Goal: Information Seeking & Learning: Learn about a topic

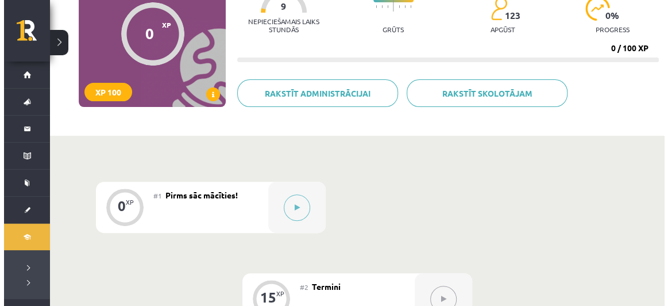
scroll to position [129, 0]
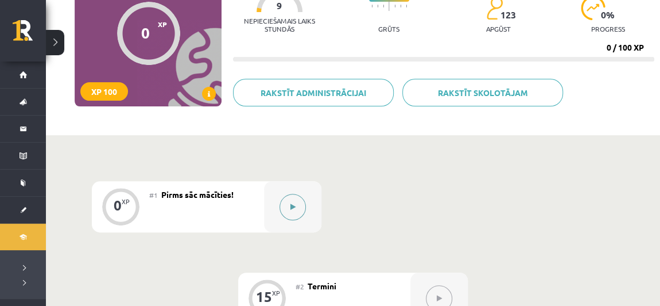
click at [311, 199] on div at bounding box center [292, 206] width 57 height 51
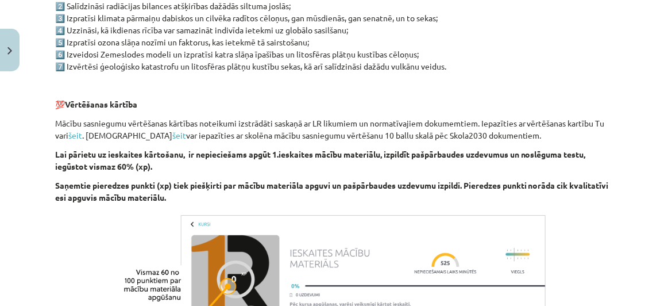
scroll to position [794, 0]
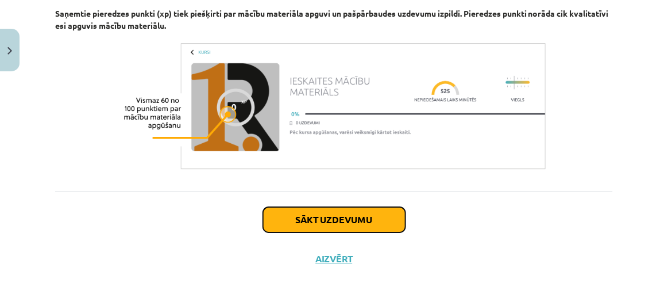
click at [350, 217] on button "Sākt uzdevumu" at bounding box center [334, 219] width 142 height 25
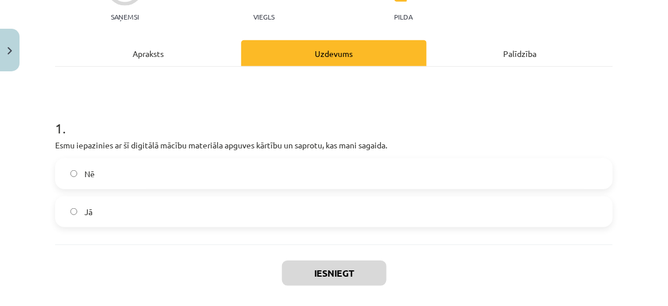
scroll to position [129, 0]
click at [273, 206] on label "Jā" at bounding box center [333, 211] width 555 height 29
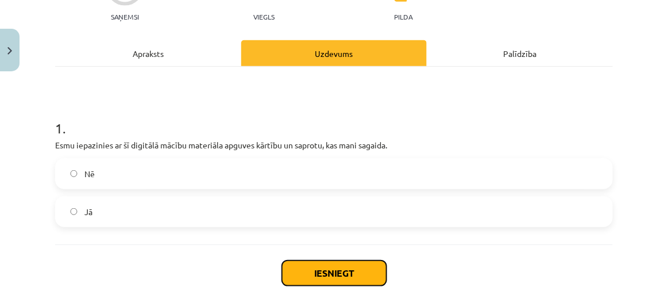
click at [337, 272] on button "Iesniegt" at bounding box center [334, 272] width 105 height 25
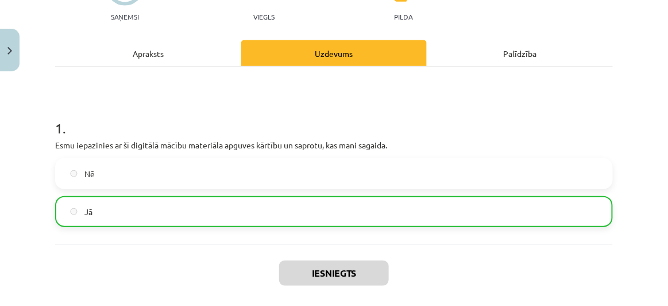
click at [458, 279] on div "Iesniegts Nākamā nodarbība Aizvērt" at bounding box center [334, 302] width 558 height 117
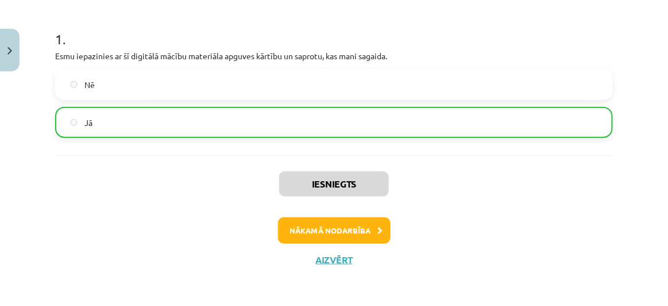
scroll to position [216, 0]
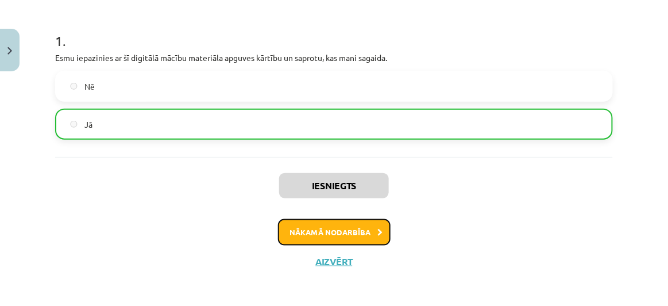
click at [382, 233] on button "Nākamā nodarbība" at bounding box center [334, 232] width 113 height 26
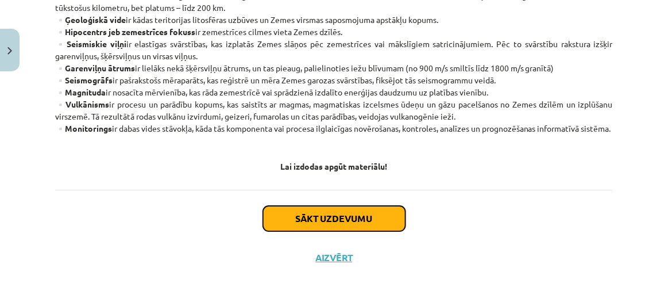
click at [379, 211] on button "Sākt uzdevumu" at bounding box center [334, 218] width 142 height 25
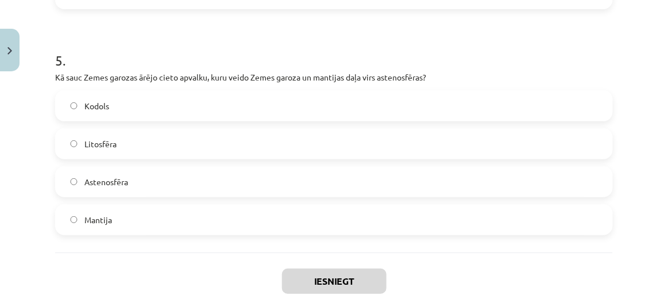
scroll to position [1161, 0]
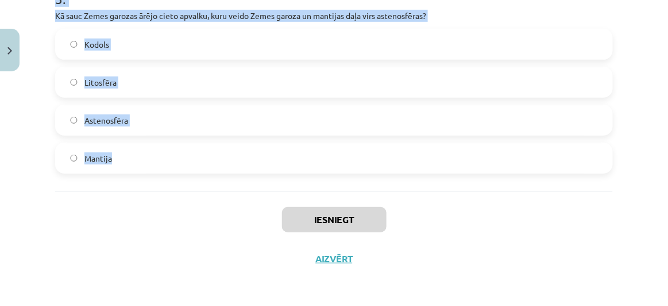
drag, startPoint x: 50, startPoint y: 109, endPoint x: 171, endPoint y: 154, distance: 129.4
copy form "Kurš atmosfēras slānis atrodas vistuvāk Zemes virsmai un kurā notiek galvenās l…"
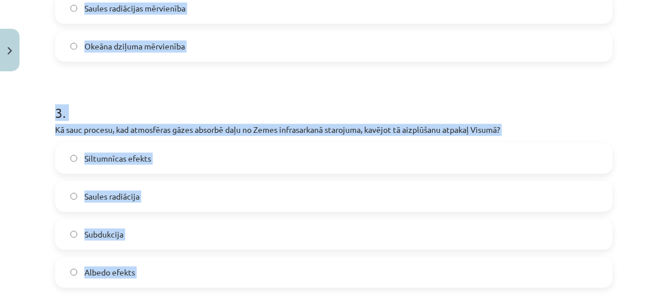
scroll to position [595, 0]
click at [631, 121] on div "Mācību tēma: Ģeogrāfijas i - 11. klases 1. ieskaites mācību materiāls #2 Termin…" at bounding box center [334, 153] width 668 height 306
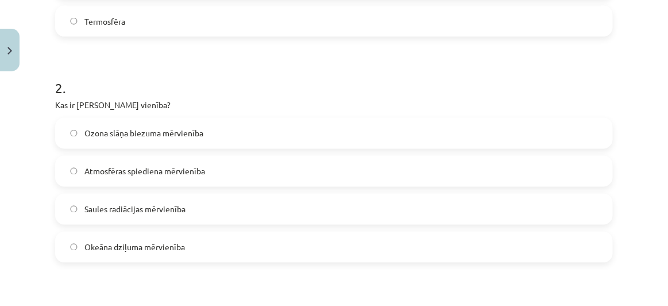
scroll to position [396, 0]
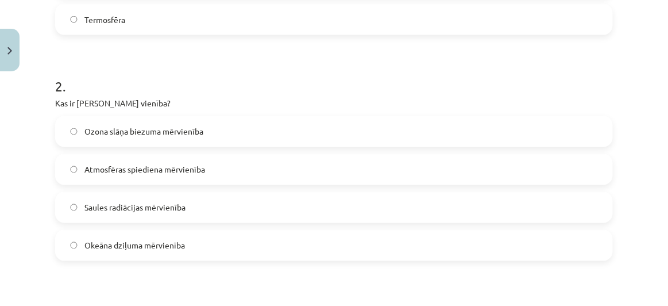
click at [222, 136] on label "Ozona slāņa biezuma mērvienība" at bounding box center [333, 131] width 555 height 29
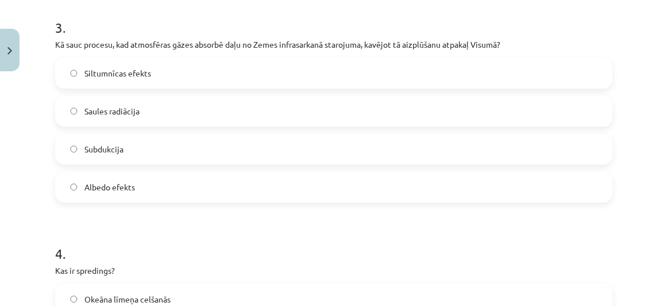
scroll to position [686, 0]
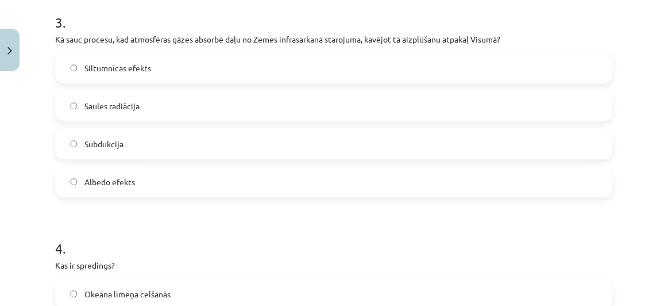
click at [277, 82] on div "Siltumnīcas efekts Saules radiācija Subdukcija Albedo efekts" at bounding box center [334, 124] width 558 height 145
click at [277, 72] on label "Siltumnīcas efekts" at bounding box center [333, 67] width 555 height 29
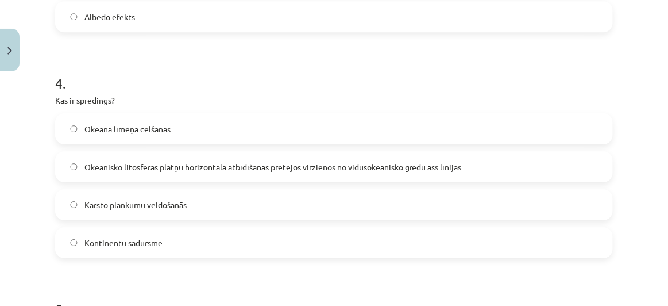
scroll to position [884, 0]
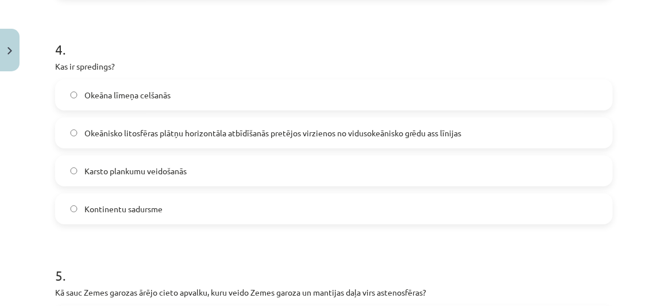
click at [279, 169] on label "Karsto plankumu veidošanās" at bounding box center [333, 170] width 555 height 29
click at [423, 125] on label "Okeānisko litosfēras plātņu horizontāla atbīdīšanās pretējos virzienos no vidus…" at bounding box center [333, 132] width 555 height 29
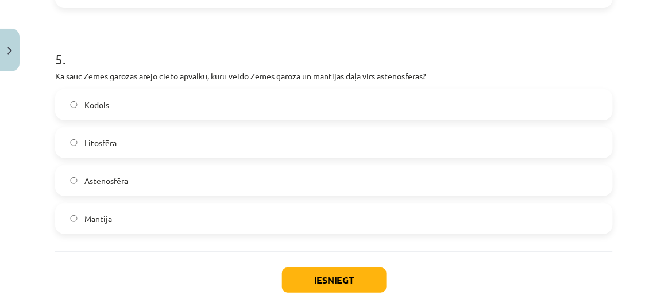
scroll to position [1099, 0]
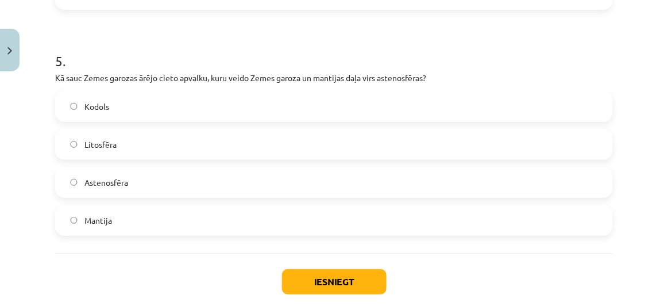
click at [235, 219] on label "Mantija" at bounding box center [333, 220] width 555 height 29
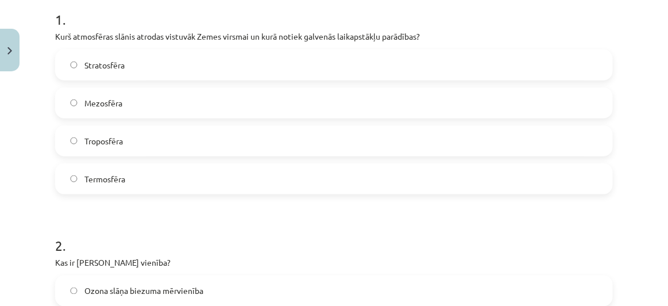
scroll to position [237, 0]
click at [206, 141] on label "Troposfēra" at bounding box center [333, 140] width 555 height 29
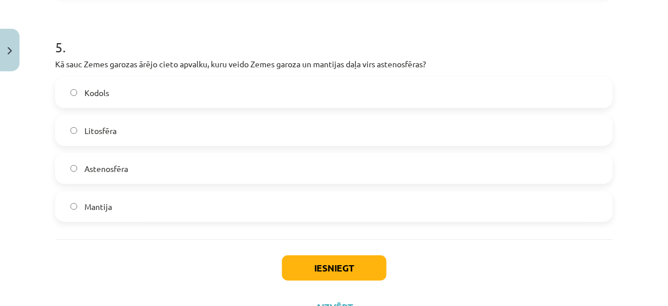
scroll to position [1116, 0]
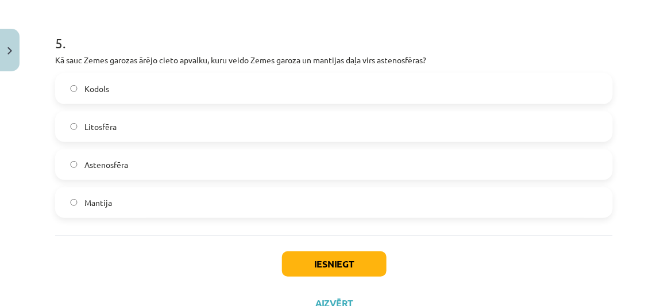
click at [175, 126] on label "Litosfēra" at bounding box center [333, 126] width 555 height 29
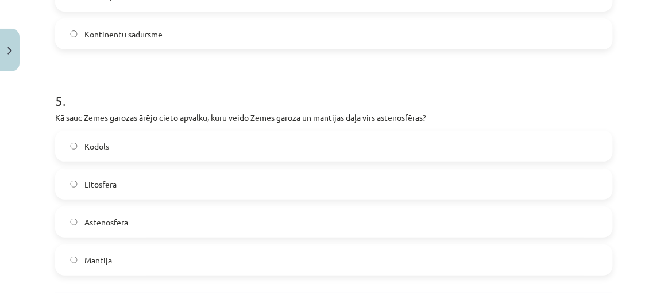
scroll to position [1161, 0]
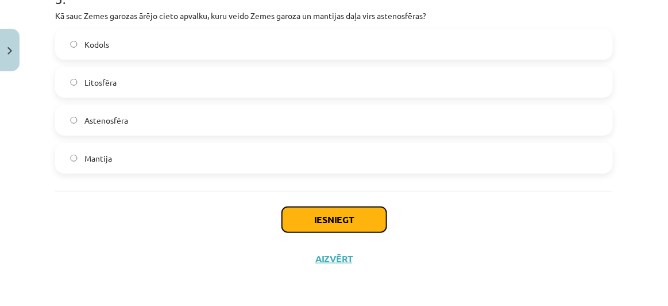
click at [333, 214] on button "Iesniegt" at bounding box center [334, 219] width 105 height 25
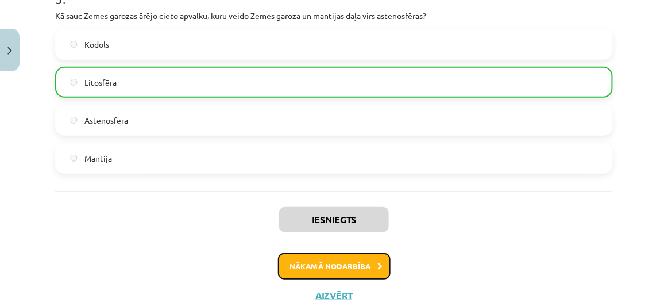
click at [349, 276] on button "Nākamā nodarbība" at bounding box center [334, 266] width 113 height 26
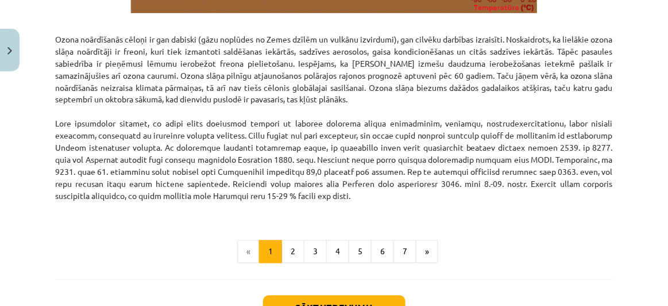
scroll to position [1569, 0]
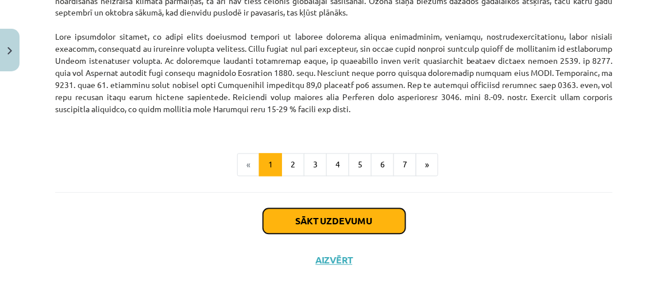
click at [357, 220] on button "Sākt uzdevumu" at bounding box center [334, 220] width 142 height 25
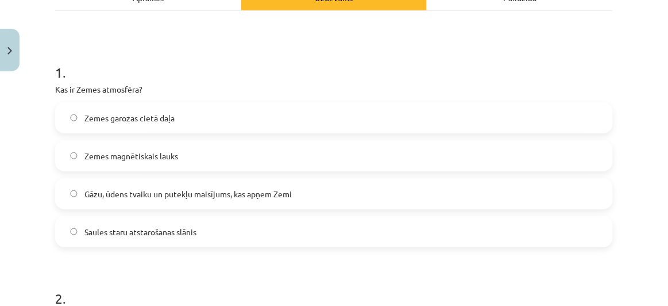
scroll to position [185, 0]
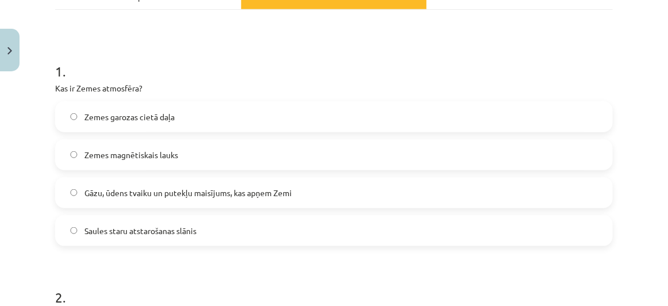
click at [328, 187] on label "Gāzu, ūdens tvaiku un putekļu maisījums, kas apņem Zemi" at bounding box center [333, 192] width 555 height 29
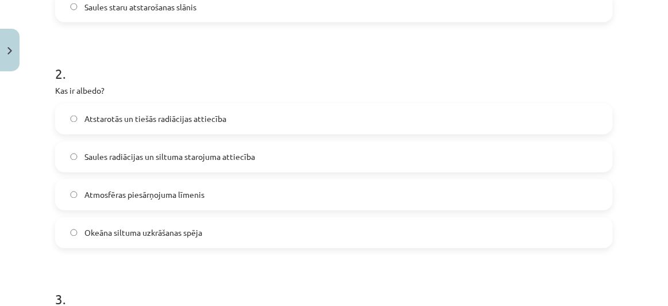
scroll to position [409, 0]
click at [285, 152] on label "Saules radiācijas un siltuma starojuma attiecība" at bounding box center [333, 156] width 555 height 29
click at [221, 192] on label "Atmosfēras piesārņojuma līmenis" at bounding box center [333, 194] width 555 height 29
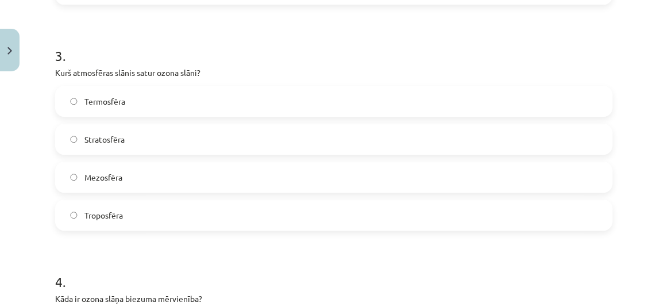
scroll to position [656, 0]
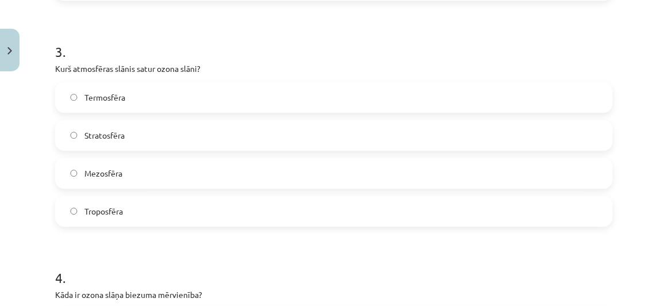
click at [180, 128] on label "Stratosfēra" at bounding box center [333, 135] width 555 height 29
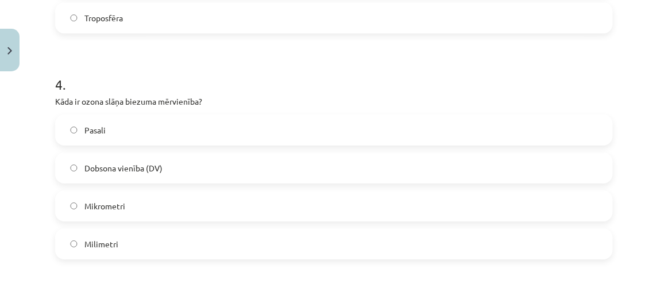
scroll to position [851, 0]
click at [195, 162] on label "Dobsona vienība (DV)" at bounding box center [333, 166] width 555 height 29
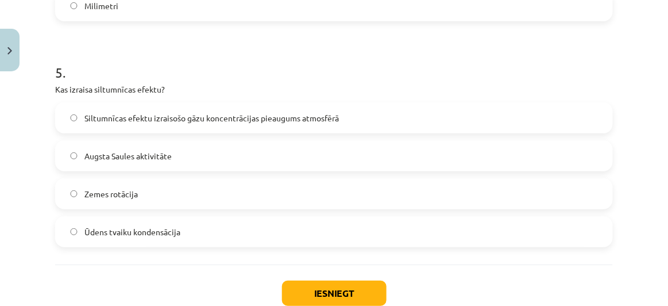
scroll to position [1089, 0]
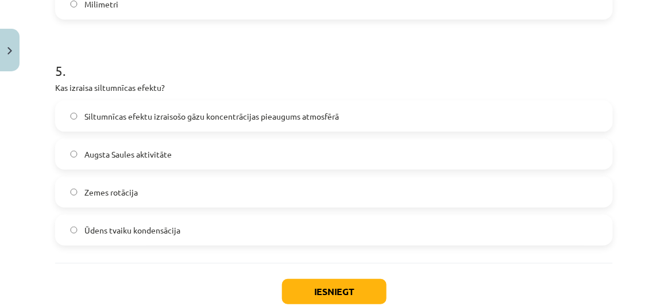
click at [277, 115] on span "Siltumnīcas efektu izraisošo gāzu koncentrācijas pieaugums atmosfērā" at bounding box center [211, 116] width 254 height 12
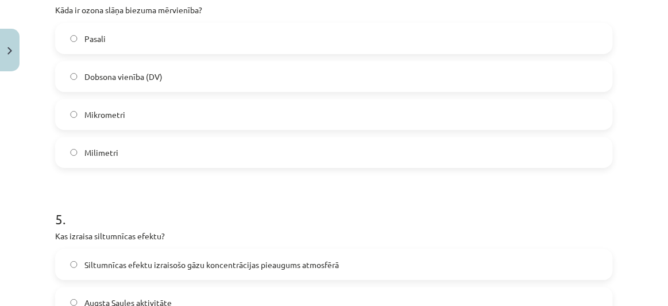
scroll to position [1161, 0]
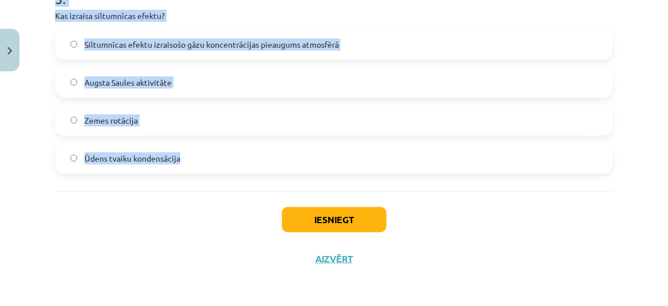
drag, startPoint x: 53, startPoint y: 108, endPoint x: 204, endPoint y: 143, distance: 155.0
copy form "Kas ir Zemes atmosfēra? Zemes garozas cietā daļa Zemes magnētiskais lauks Gāzu,…"
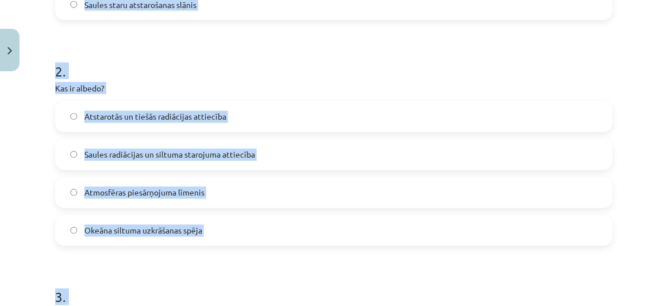
scroll to position [391, 0]
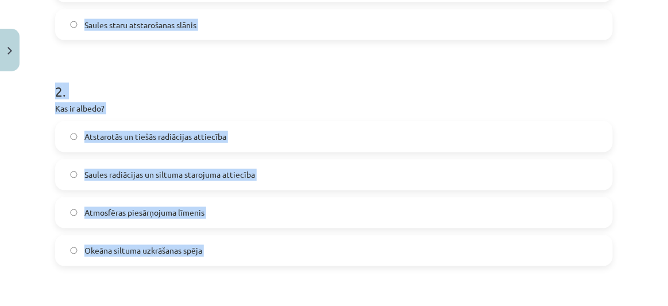
click at [425, 109] on p "Kas ir albedo?" at bounding box center [334, 108] width 558 height 12
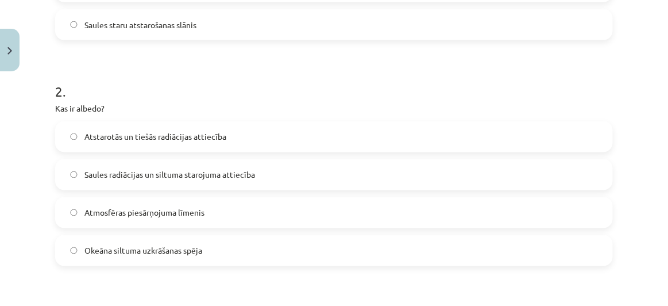
click at [218, 137] on span "Atstarotās un tiešās radiācijas attiecība" at bounding box center [155, 137] width 142 height 12
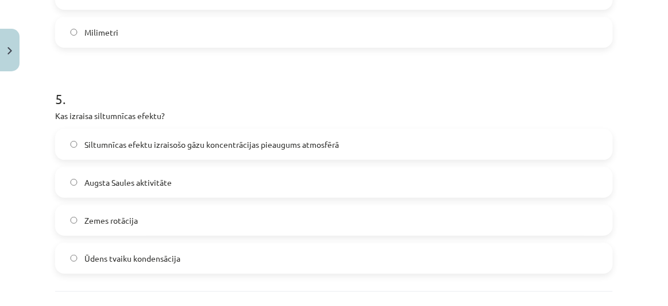
scroll to position [1161, 0]
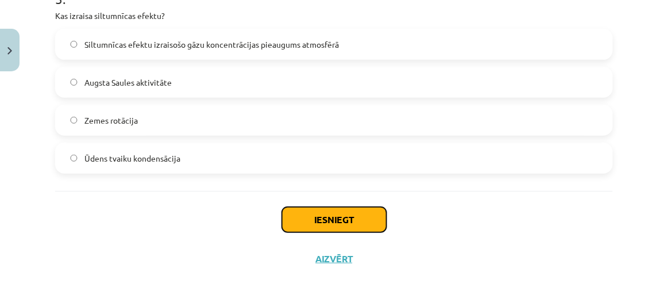
click at [351, 213] on button "Iesniegt" at bounding box center [334, 219] width 105 height 25
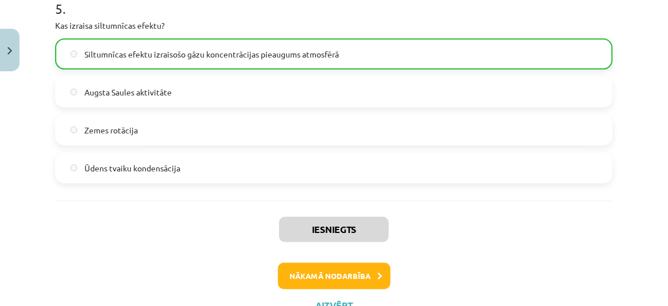
scroll to position [1197, 0]
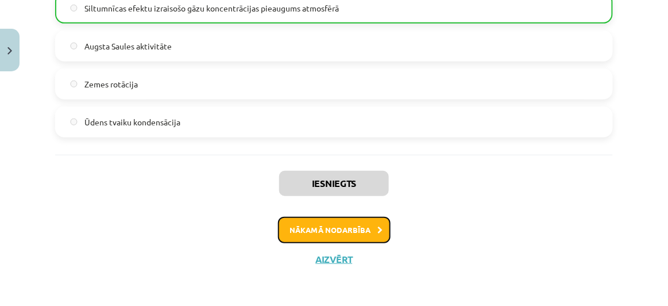
click at [338, 230] on button "Nākamā nodarbība" at bounding box center [334, 230] width 113 height 26
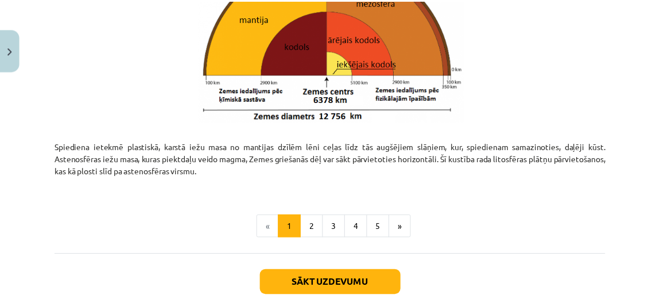
scroll to position [1325, 0]
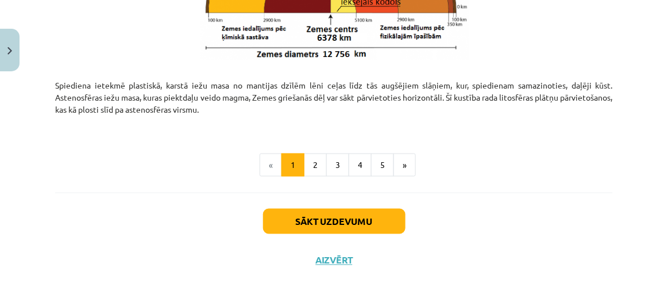
click at [335, 245] on div "Sākt uzdevumu Aizvērt" at bounding box center [334, 232] width 558 height 80
click at [334, 262] on button "Aizvērt" at bounding box center [334, 259] width 44 height 11
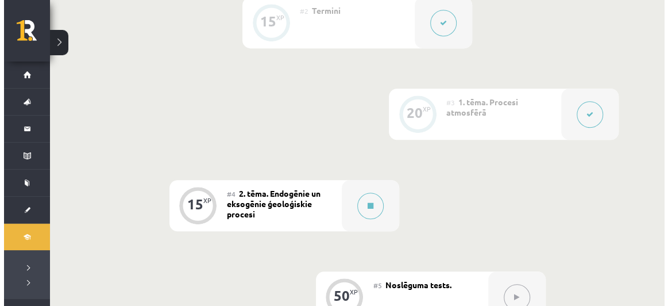
scroll to position [403, 0]
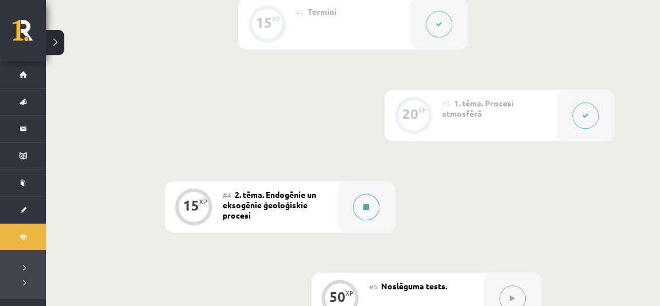
click at [381, 203] on div at bounding box center [366, 206] width 57 height 51
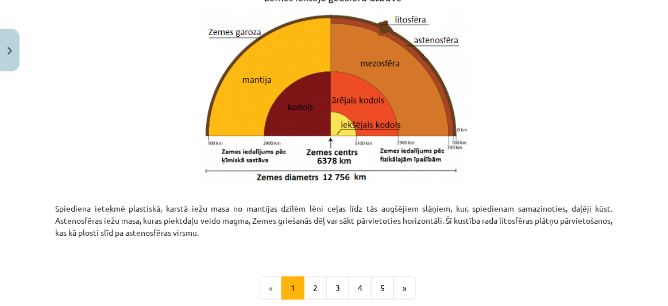
scroll to position [1325, 0]
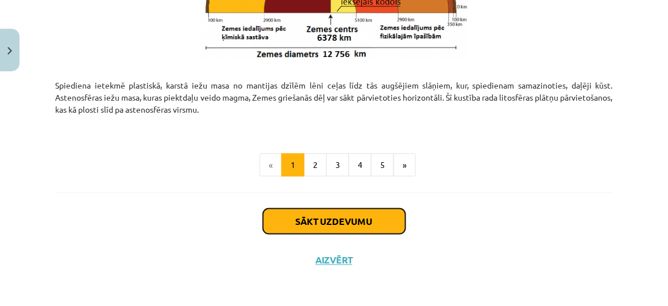
click at [368, 216] on button "Sākt uzdevumu" at bounding box center [334, 220] width 142 height 25
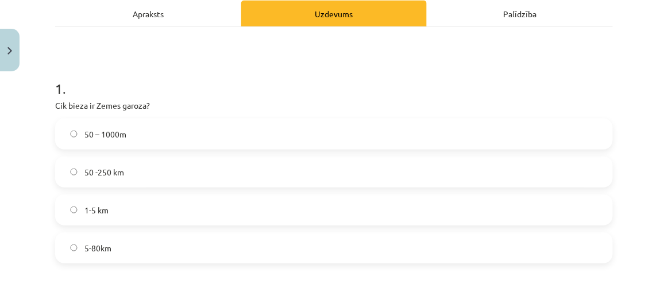
scroll to position [171, 0]
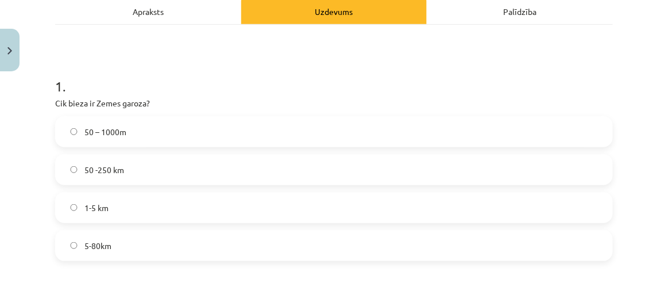
click at [140, 170] on label "50 -250 km" at bounding box center [333, 169] width 555 height 29
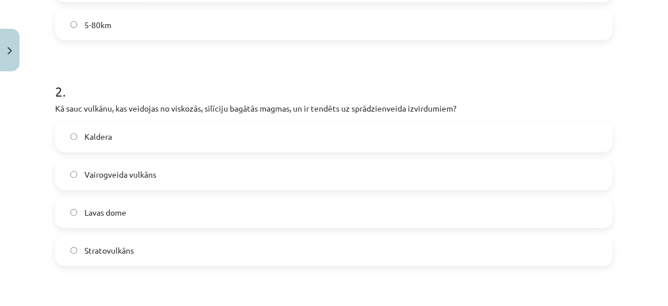
scroll to position [392, 0]
click at [200, 174] on label "Vairogveida vulkāns" at bounding box center [333, 173] width 555 height 29
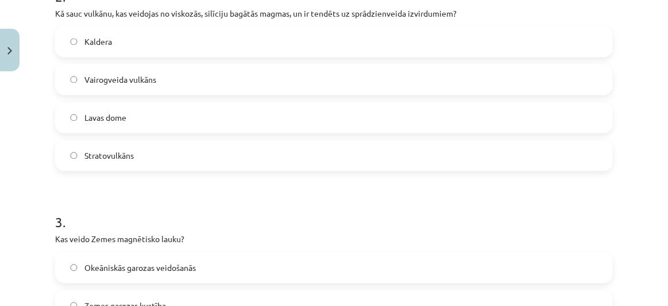
scroll to position [486, 0]
click at [207, 159] on label "Stratovulkāns" at bounding box center [333, 155] width 555 height 29
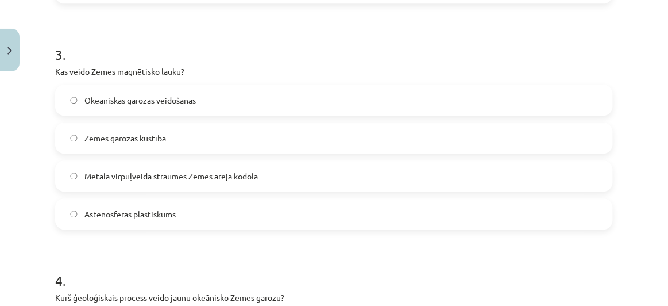
scroll to position [657, 0]
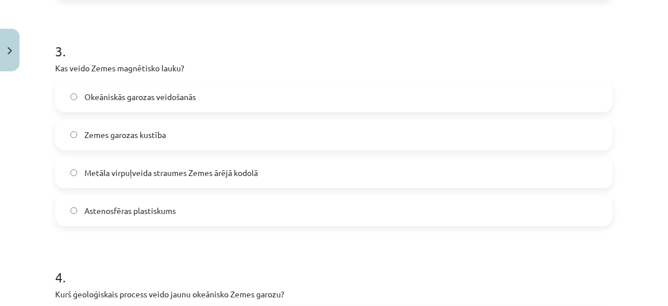
click at [219, 126] on label "Zemes garozas kustība" at bounding box center [333, 134] width 555 height 29
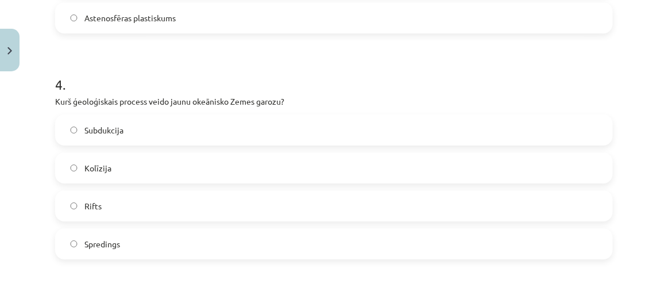
scroll to position [850, 0]
click at [134, 208] on label "Rifts" at bounding box center [333, 205] width 555 height 29
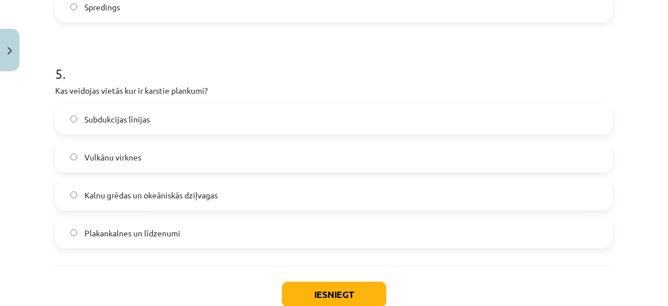
scroll to position [1088, 0]
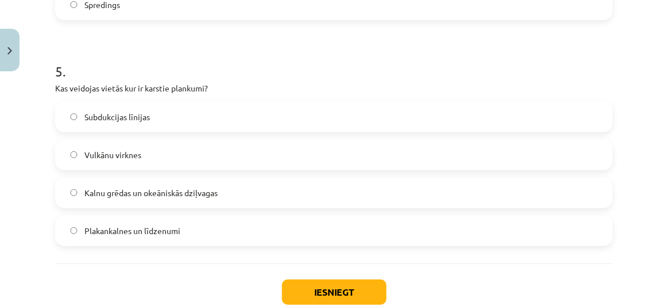
click at [245, 195] on label "Kalnu grēdas un okeāniskās dziļvagas" at bounding box center [333, 192] width 555 height 29
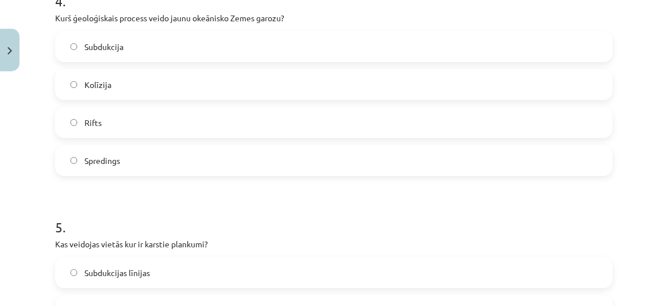
scroll to position [1161, 0]
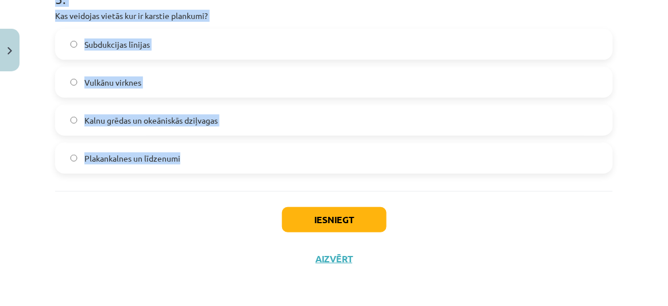
drag, startPoint x: 52, startPoint y: 102, endPoint x: 199, endPoint y: 143, distance: 152.2
copy form "Cik bieza ir Zemes garoza? 50 – 1000m 50 -250 km 1-5 km 5-80km 2 . Kā sauc vulk…"
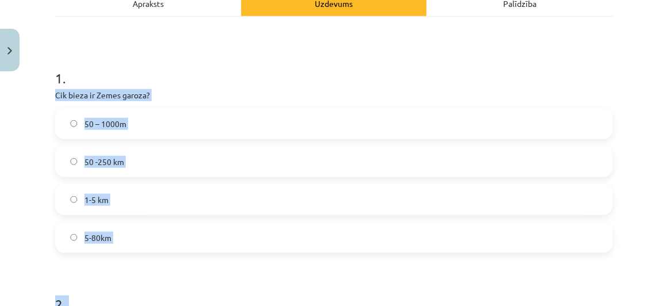
scroll to position [175, 0]
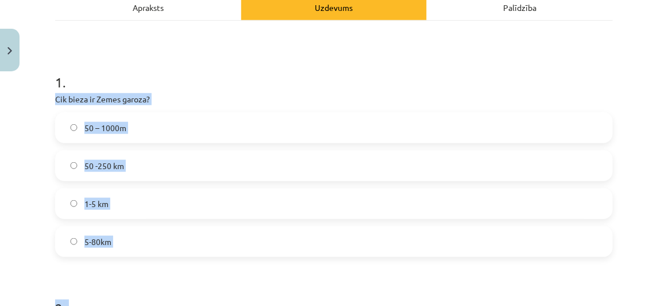
click at [150, 239] on label "5-80km" at bounding box center [333, 241] width 555 height 29
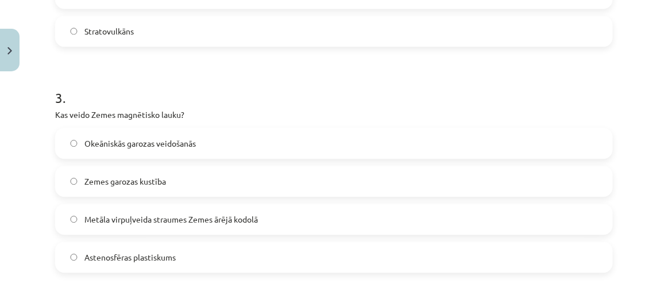
scroll to position [605, 0]
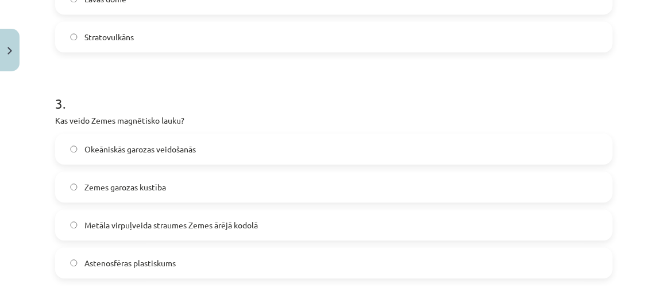
click at [222, 211] on label "Metāla virpuļveida straumes Zemes ārējā kodolā" at bounding box center [333, 224] width 555 height 29
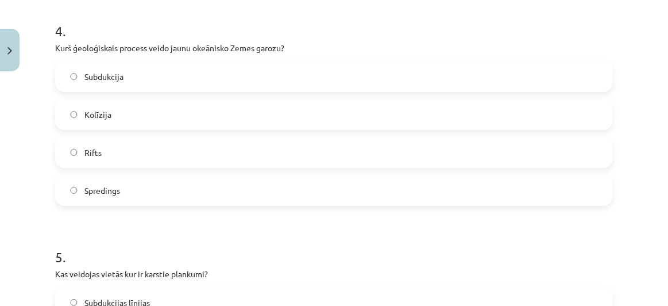
scroll to position [903, 0]
click at [171, 185] on label "Spredings" at bounding box center [333, 189] width 555 height 29
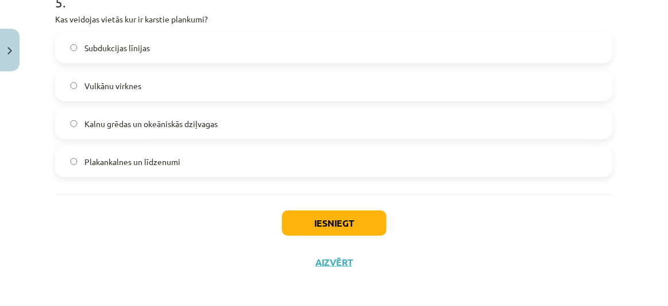
scroll to position [1161, 0]
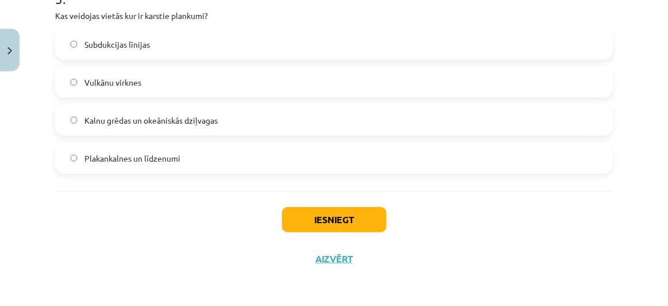
click at [165, 76] on label "Vulkānu virknes" at bounding box center [333, 82] width 555 height 29
click at [349, 208] on button "Iesniegt" at bounding box center [334, 219] width 105 height 25
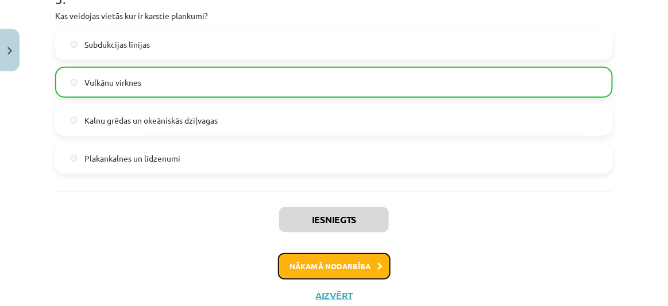
click at [358, 257] on button "Nākamā nodarbība" at bounding box center [334, 266] width 113 height 26
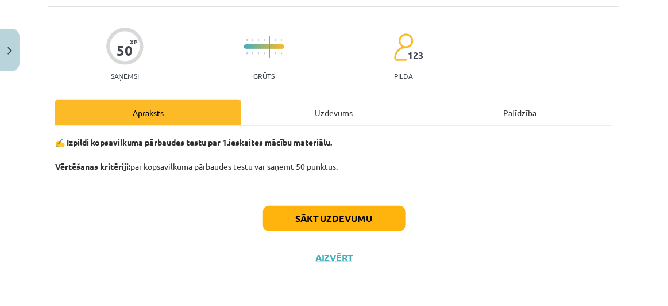
scroll to position [29, 0]
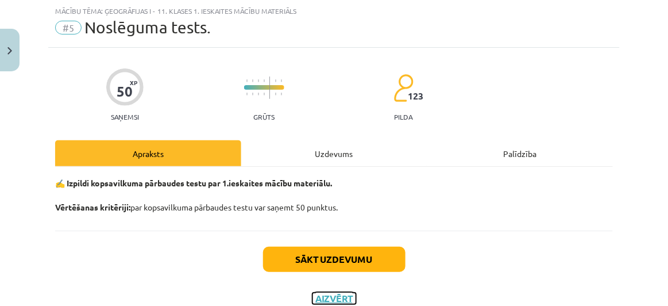
click at [334, 292] on button "Aizvērt" at bounding box center [334, 297] width 44 height 11
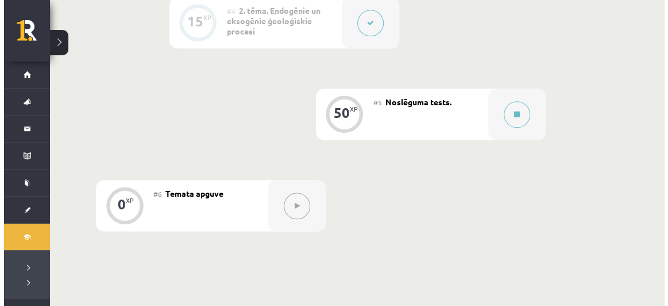
scroll to position [582, 0]
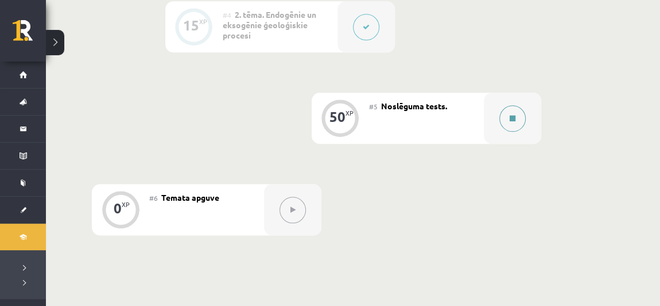
click at [519, 122] on button at bounding box center [513, 118] width 26 height 26
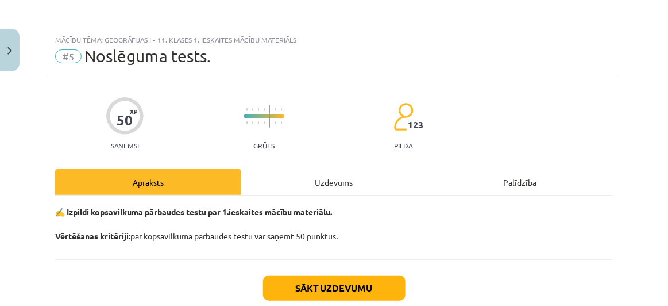
scroll to position [68, 0]
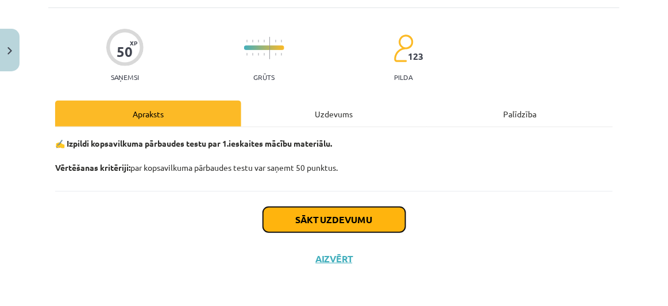
click at [349, 218] on button "Sākt uzdevumu" at bounding box center [334, 219] width 142 height 25
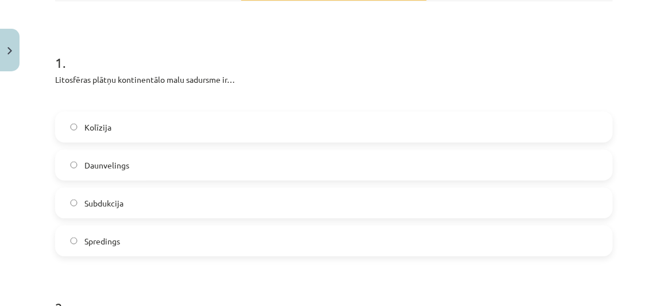
scroll to position [204, 0]
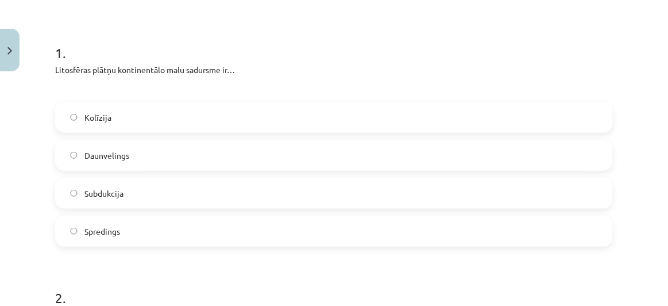
click at [177, 113] on label "Kolīzija" at bounding box center [333, 117] width 555 height 29
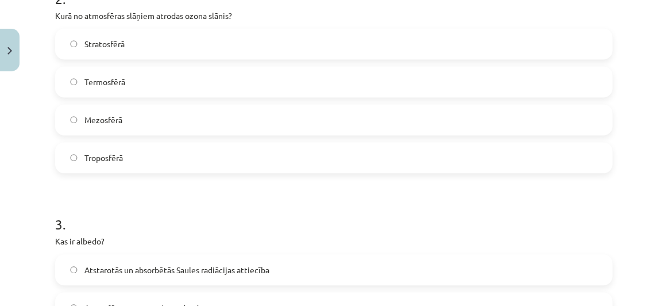
scroll to position [473, 0]
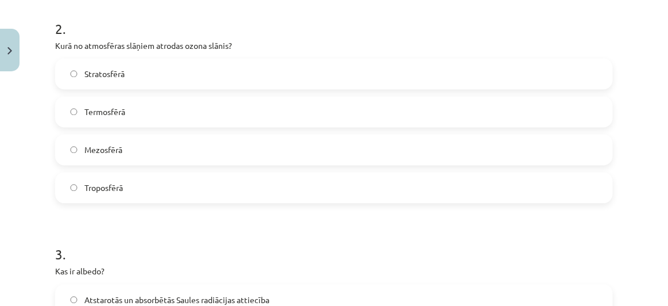
click at [212, 62] on label "Stratosfērā" at bounding box center [333, 74] width 555 height 29
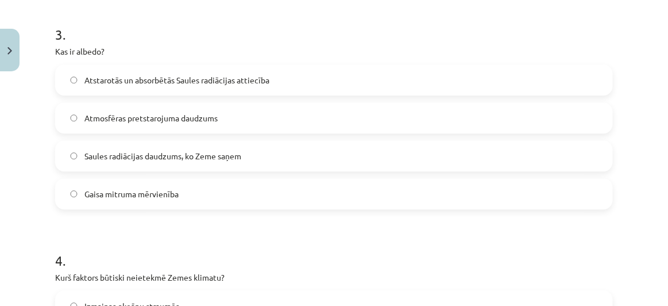
scroll to position [693, 0]
click at [292, 81] on label "Atstarotās un absorbētās Saules radiācijas attiecība" at bounding box center [333, 79] width 555 height 29
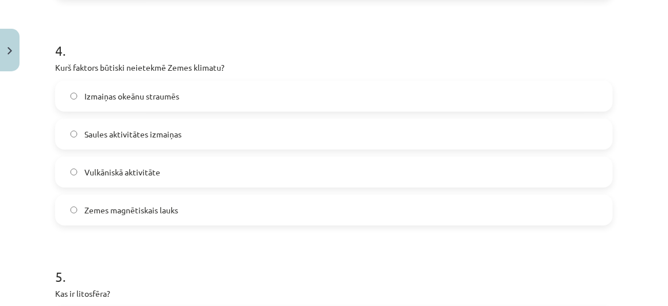
scroll to position [903, 0]
click at [194, 211] on label "Zemes magnētiskais lauks" at bounding box center [333, 209] width 555 height 29
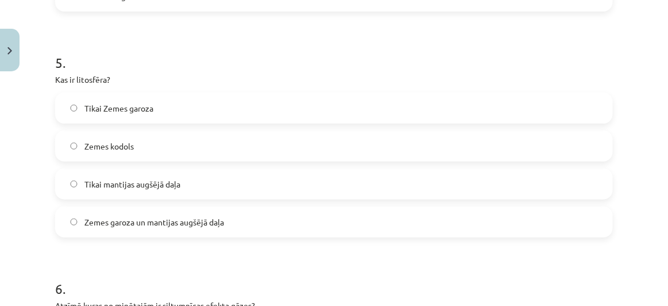
scroll to position [1118, 0]
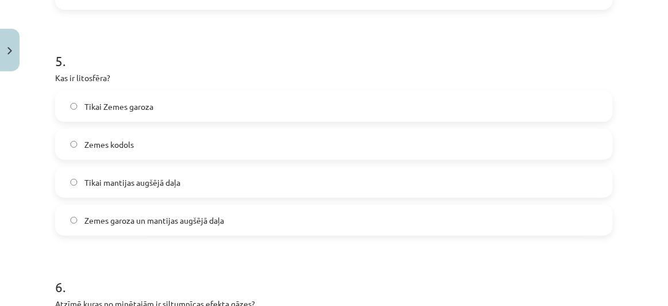
click at [224, 218] on span "Zemes garoza un mantijas augšējā daļa" at bounding box center [154, 220] width 140 height 12
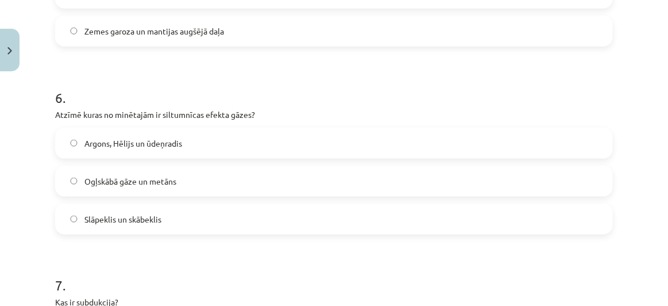
scroll to position [1306, 0]
click at [198, 179] on label "Ogļskābā gāze un metāns" at bounding box center [333, 181] width 555 height 29
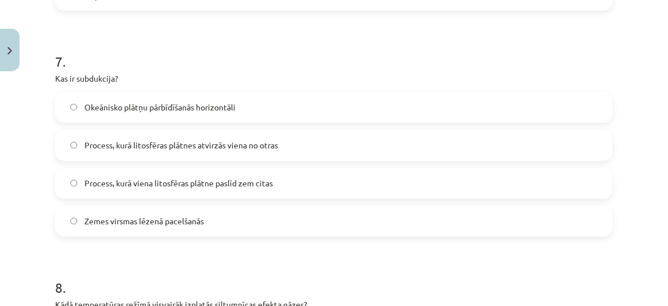
scroll to position [1530, 0]
click at [242, 110] on label "Okeānisko plātņu pārbīdīšanās horizontāli" at bounding box center [333, 107] width 555 height 29
click at [281, 177] on label "Process, kurā viena litosfēras plātne paslīd zem citas" at bounding box center [333, 183] width 555 height 29
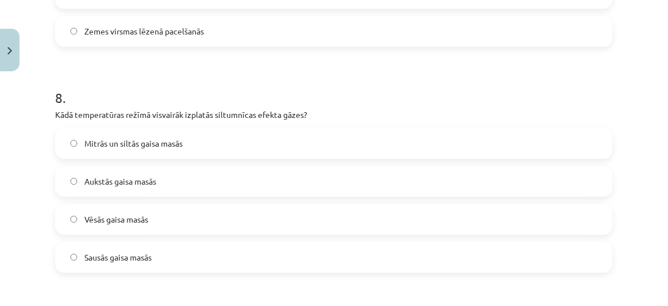
scroll to position [1722, 0]
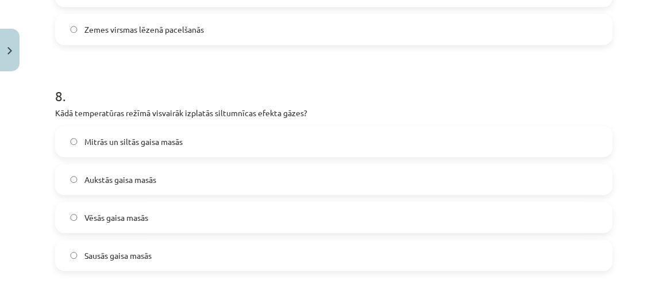
click at [229, 149] on label "Mitrās un siltās gaisa masās" at bounding box center [333, 141] width 555 height 29
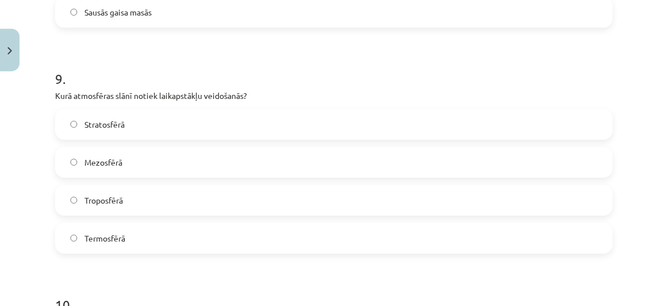
scroll to position [1977, 0]
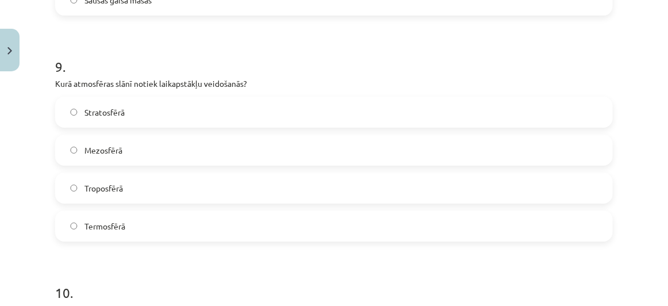
click at [214, 119] on label "Stratosfērā" at bounding box center [333, 112] width 555 height 29
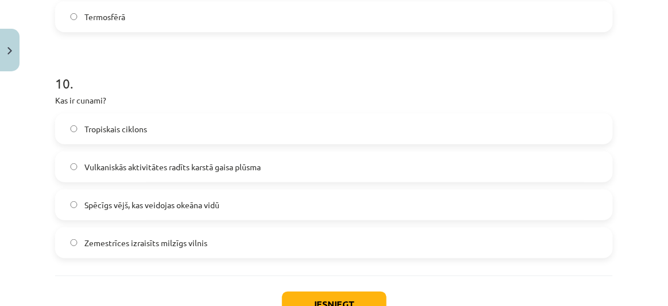
scroll to position [2191, 0]
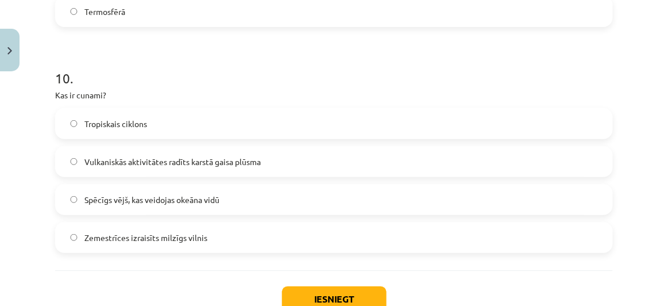
click at [244, 197] on label "Spēcīgs vējš, kas veidojas okeāna vidū" at bounding box center [333, 199] width 555 height 29
click at [216, 243] on label "Zemestrīces izraisīts milzīgs vilnis" at bounding box center [333, 237] width 555 height 29
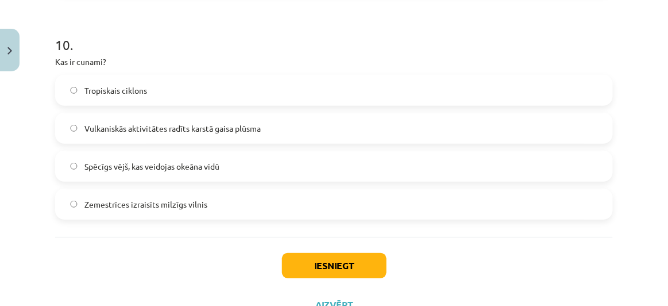
scroll to position [2270, 0]
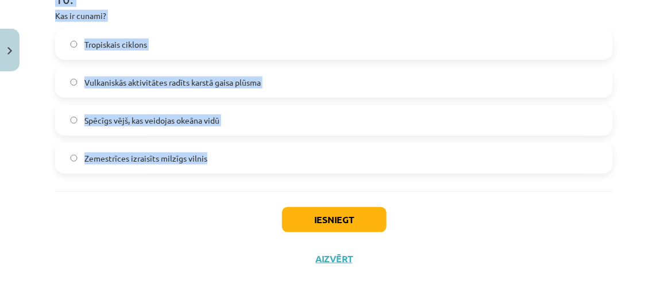
drag, startPoint x: 51, startPoint y: 154, endPoint x: 216, endPoint y: 155, distance: 164.8
copy form "Loremipsum dolors ametconsecte adip elitsedd ei… Temporin Utlaboreetd Magnaaliq…"
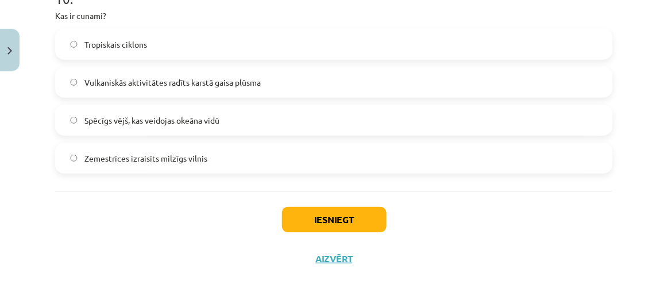
click at [128, 222] on div "Iesniegt Aizvērt" at bounding box center [334, 231] width 558 height 80
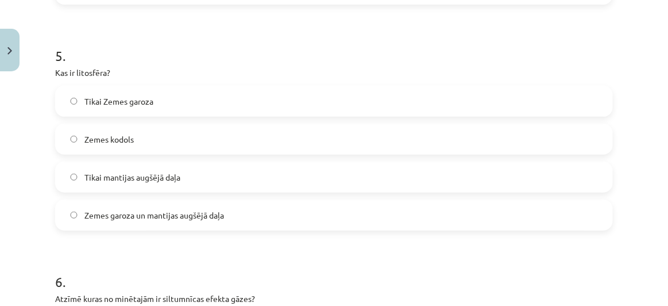
scroll to position [1134, 0]
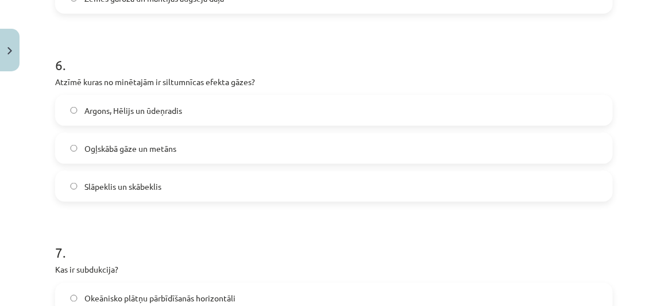
click at [289, 142] on label "Ogļskābā gāze un metāns" at bounding box center [333, 148] width 555 height 29
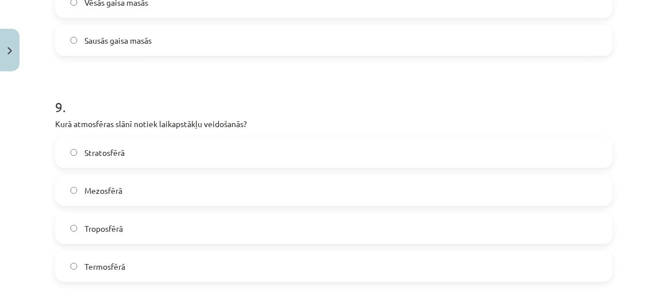
scroll to position [2007, 0]
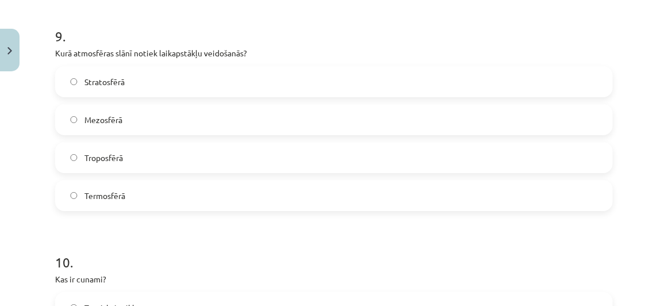
click at [138, 151] on label "Troposfērā" at bounding box center [333, 157] width 555 height 29
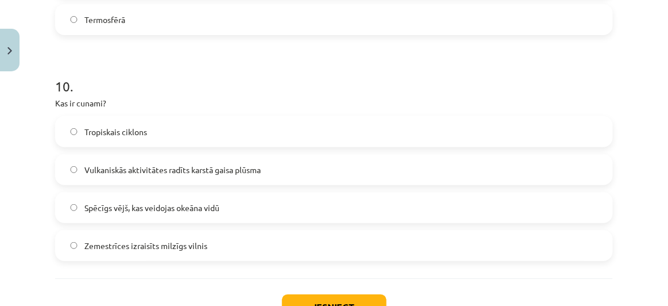
scroll to position [2185, 0]
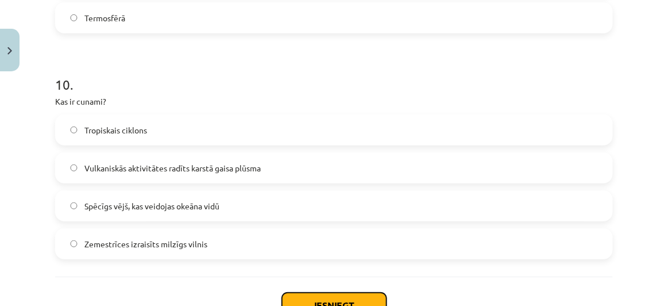
click at [328, 292] on button "Iesniegt" at bounding box center [334, 304] width 105 height 25
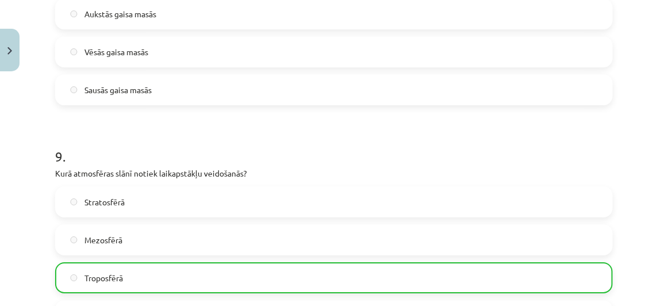
scroll to position [2306, 0]
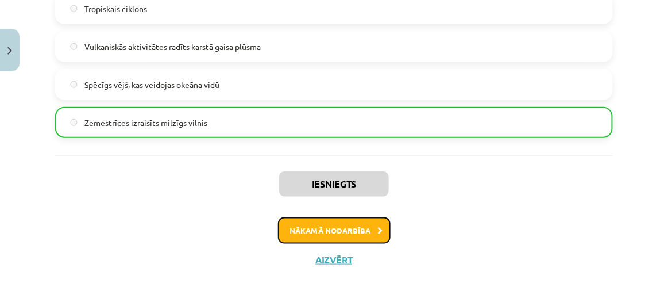
click at [370, 228] on button "Nākamā nodarbība" at bounding box center [334, 230] width 113 height 26
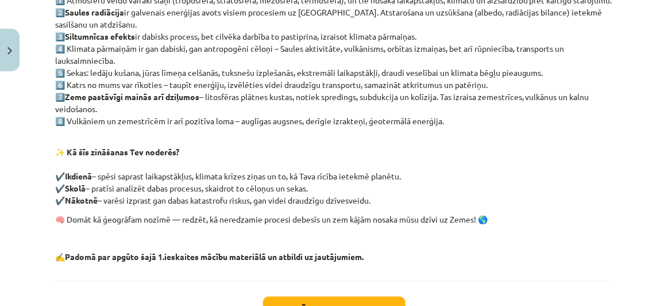
scroll to position [368, 0]
